Goal: Find specific fact: Find specific fact

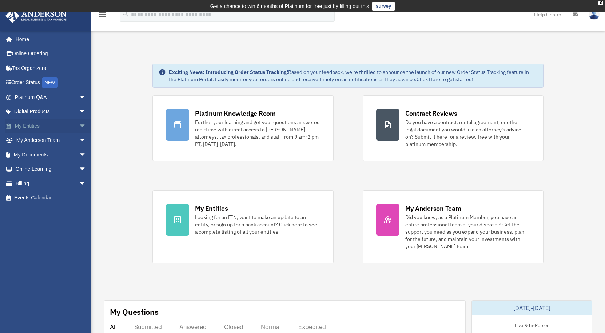
click at [79, 127] on span "arrow_drop_down" at bounding box center [86, 126] width 15 height 15
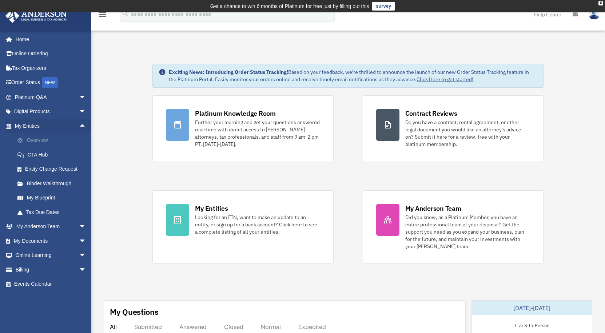
click at [52, 140] on link "Overview" at bounding box center [53, 140] width 87 height 15
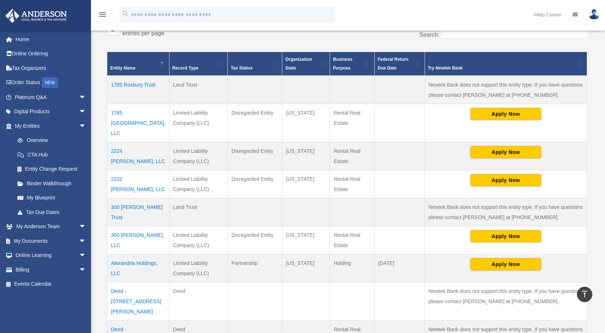
scroll to position [291, 0]
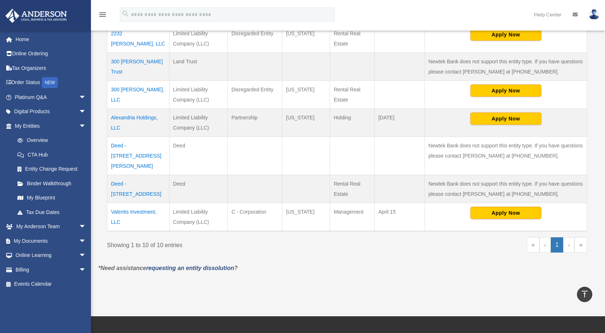
click at [124, 203] on td "Valentis Investment, LLC" at bounding box center [138, 217] width 62 height 28
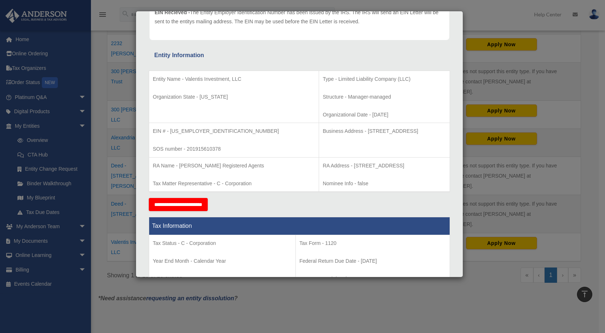
scroll to position [109, 0]
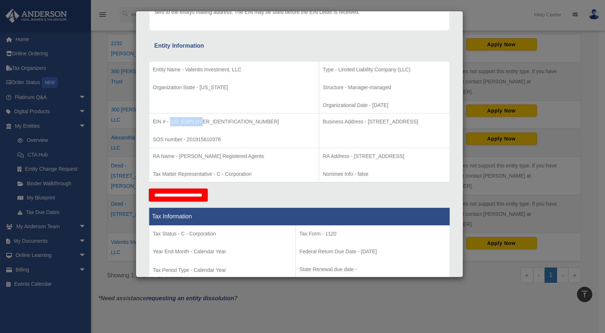
drag, startPoint x: 201, startPoint y: 121, endPoint x: 170, endPoint y: 124, distance: 31.4
click at [170, 124] on p "EIN # - 84-1941811" at bounding box center [234, 121] width 162 height 9
copy p "84-1941811"
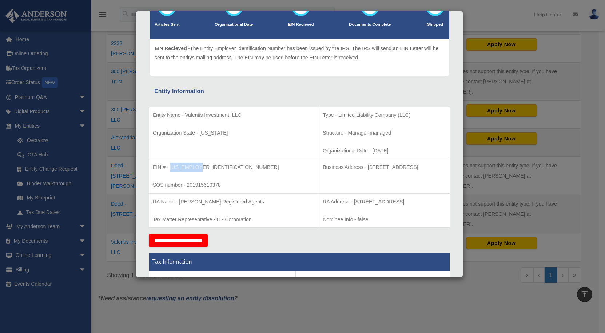
scroll to position [0, 0]
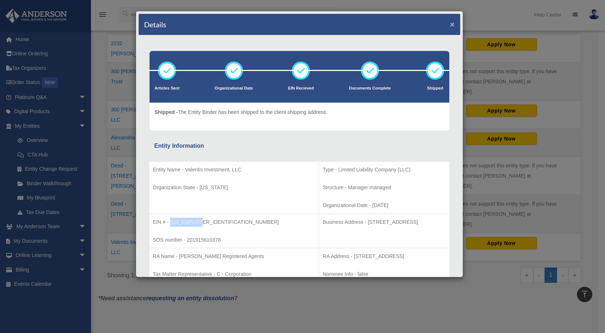
click at [450, 21] on button "×" at bounding box center [452, 24] width 5 height 8
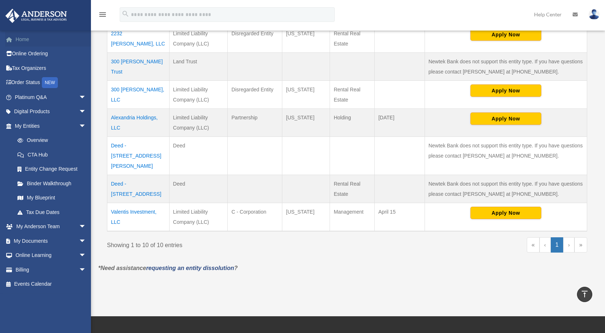
click at [30, 41] on link "Home" at bounding box center [51, 39] width 92 height 15
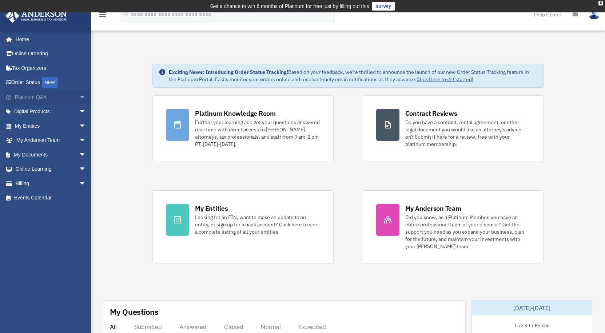
click at [42, 99] on link "Platinum Q&A arrow_drop_down" at bounding box center [51, 97] width 92 height 15
